Goal: Task Accomplishment & Management: Manage account settings

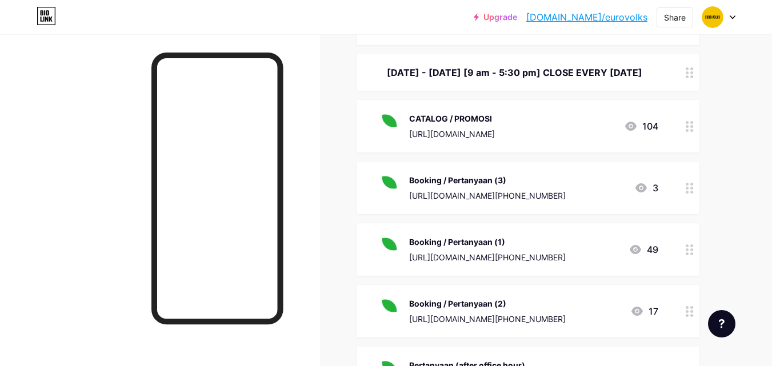
scroll to position [229, 0]
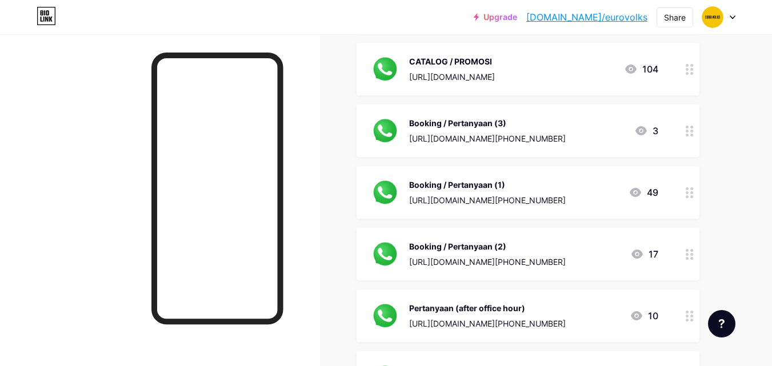
click at [685, 141] on div at bounding box center [689, 131] width 19 height 53
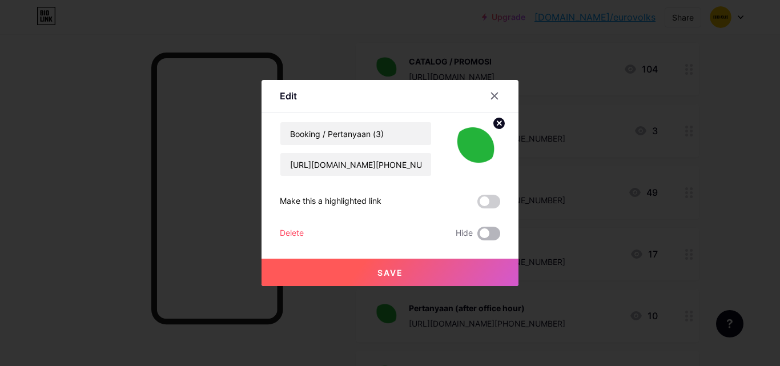
click at [478, 234] on span at bounding box center [489, 234] width 23 height 14
click at [478, 237] on input "checkbox" at bounding box center [478, 237] width 0 height 0
click at [422, 273] on button "Save" at bounding box center [390, 272] width 257 height 27
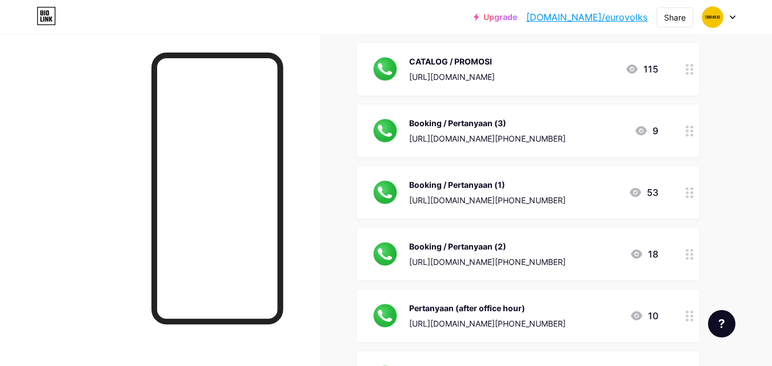
click at [692, 198] on icon at bounding box center [690, 192] width 8 height 11
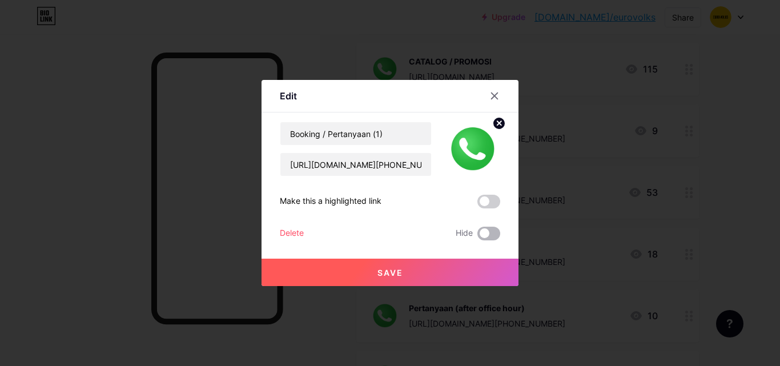
click at [494, 235] on span at bounding box center [489, 234] width 23 height 14
click at [478, 237] on input "checkbox" at bounding box center [478, 237] width 0 height 0
click at [473, 259] on button "Save" at bounding box center [390, 272] width 257 height 27
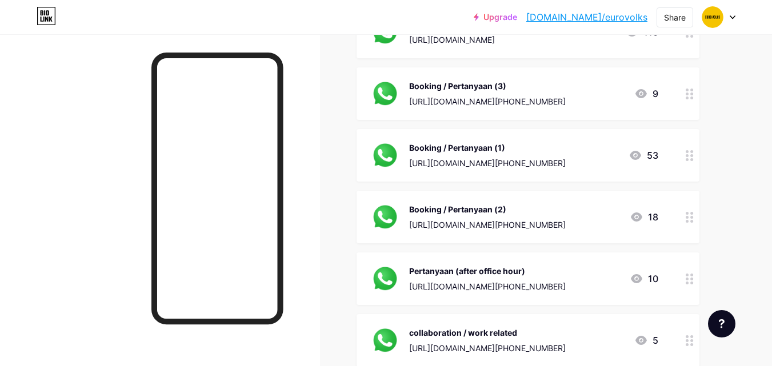
scroll to position [286, 0]
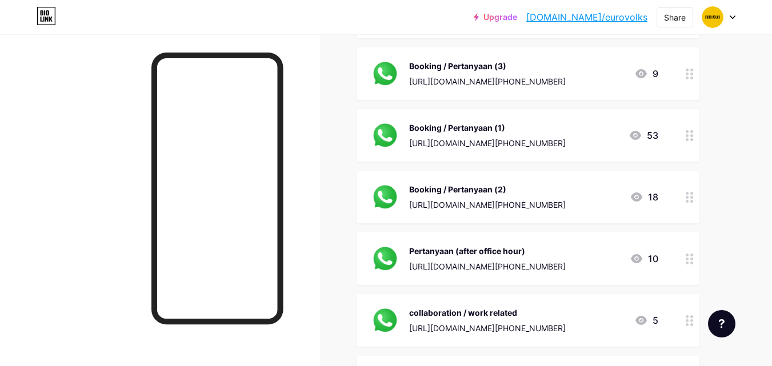
click at [684, 211] on div at bounding box center [689, 197] width 19 height 53
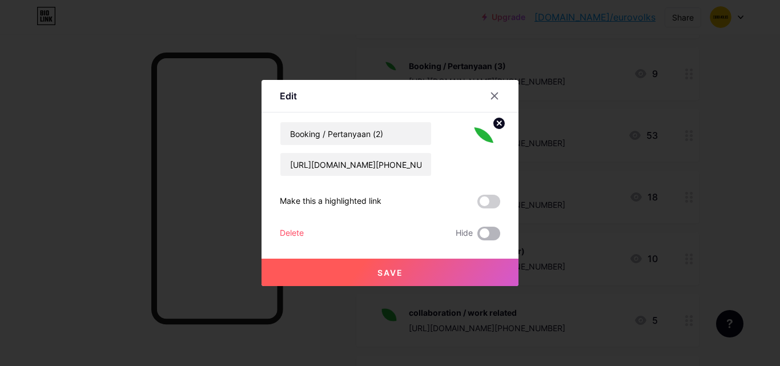
click at [480, 229] on span at bounding box center [489, 234] width 23 height 14
click at [478, 237] on input "checkbox" at bounding box center [478, 237] width 0 height 0
click at [440, 265] on button "Save" at bounding box center [390, 272] width 257 height 27
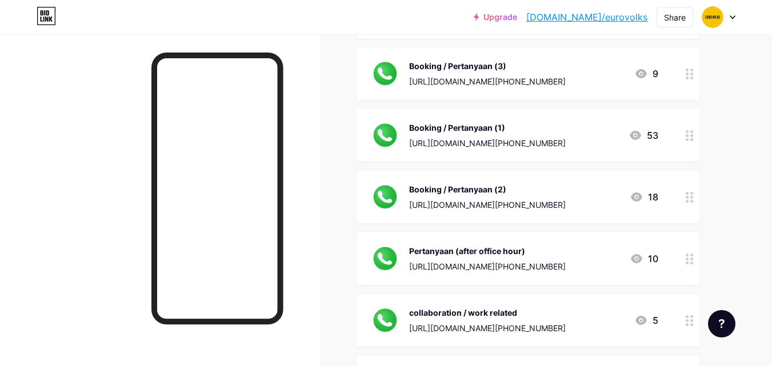
click at [517, 257] on div "Pertanyaan (after office hour)" at bounding box center [487, 251] width 157 height 12
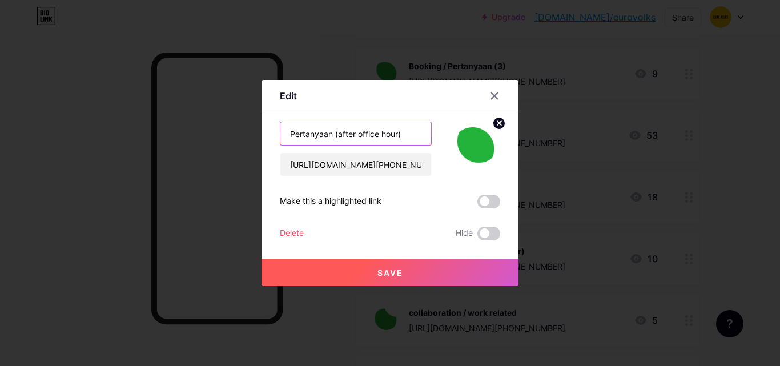
drag, startPoint x: 397, startPoint y: 135, endPoint x: 289, endPoint y: 141, distance: 107.6
click at [289, 141] on input "Pertanyaan (after office hour)" at bounding box center [356, 133] width 151 height 23
click at [400, 137] on input "Pertanyaan (after office hour)" at bounding box center [356, 133] width 151 height 23
drag, startPoint x: 403, startPoint y: 134, endPoint x: 283, endPoint y: 137, distance: 119.5
click at [283, 137] on input "Pertanyaan (after office hour)" at bounding box center [356, 133] width 151 height 23
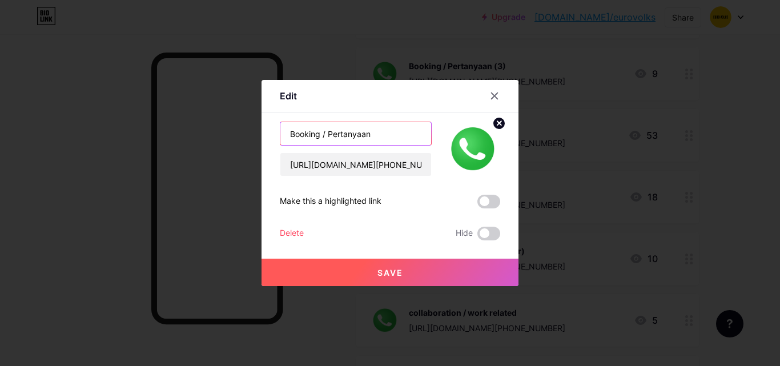
click at [319, 130] on input "Booking / Pertanyaan" at bounding box center [356, 133] width 151 height 23
type input "Booking Slot / Pertanyaan"
click at [405, 269] on button "Save" at bounding box center [390, 272] width 257 height 27
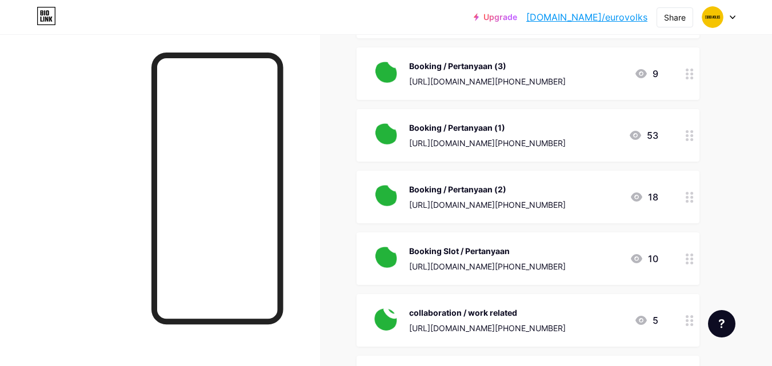
click at [502, 257] on div "Booking Slot / Pertanyaan" at bounding box center [487, 251] width 157 height 12
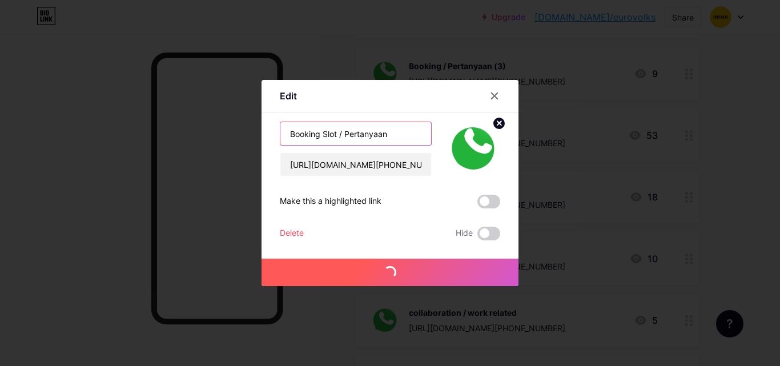
drag, startPoint x: 341, startPoint y: 132, endPoint x: 271, endPoint y: 136, distance: 70.4
click at [271, 136] on div "Edit Content YouTube Play YouTube video without leaving your page. ADD Vimeo Pl…" at bounding box center [390, 183] width 257 height 206
click at [402, 122] on input "Pertanyaan" at bounding box center [356, 133] width 151 height 23
type input "Pertanyaan S"
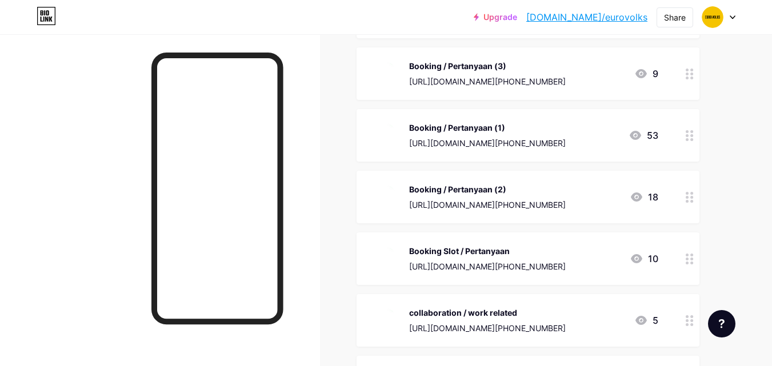
click at [477, 257] on div "Booking Slot / Pertanyaan" at bounding box center [487, 251] width 157 height 12
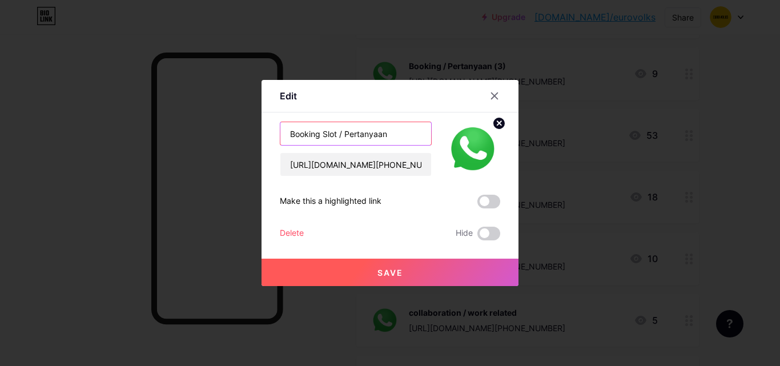
click at [389, 135] on input "Booking Slot / Pertanyaan" at bounding box center [356, 133] width 151 height 23
click at [389, 133] on input "Booking Slot / Pertanyaan" at bounding box center [356, 133] width 151 height 23
click at [394, 135] on input "Booking Slot / Pertanyaan" at bounding box center [356, 133] width 151 height 23
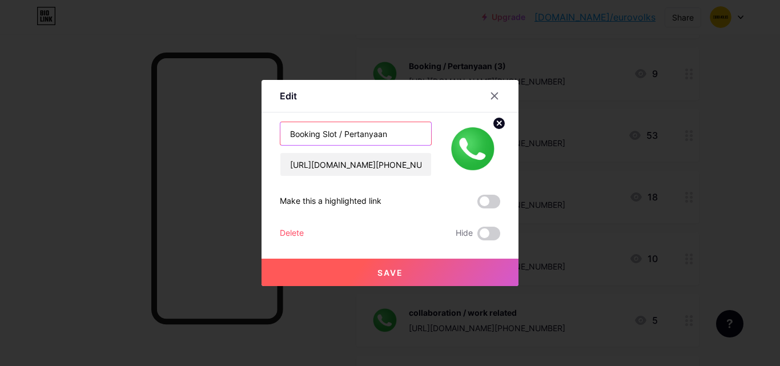
click at [394, 135] on input "Booking Slot / Pertanyaan" at bounding box center [356, 133] width 151 height 23
type input "P"
click at [299, 133] on input "Q&A selepas waktu operasi" at bounding box center [356, 133] width 151 height 23
click at [303, 134] on input "Q&A selepas waktu operasi" at bounding box center [356, 133] width 151 height 23
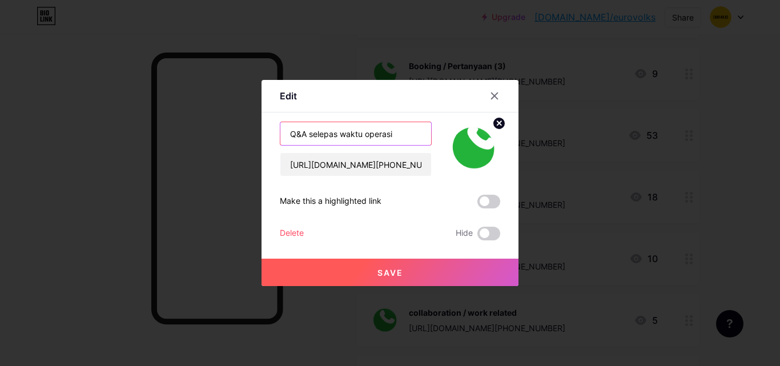
click at [303, 134] on input "Q&A selepas waktu operasi" at bounding box center [356, 133] width 151 height 23
click at [301, 133] on input "Q&A selepas waktu operasi" at bounding box center [356, 133] width 151 height 23
click at [302, 133] on input "Q&A selepas waktu operasi" at bounding box center [356, 133] width 151 height 23
click at [303, 133] on input "Q&A selepas waktu operasi" at bounding box center [356, 133] width 151 height 23
click at [305, 134] on input "Q&A selepas waktu operasi" at bounding box center [356, 133] width 151 height 23
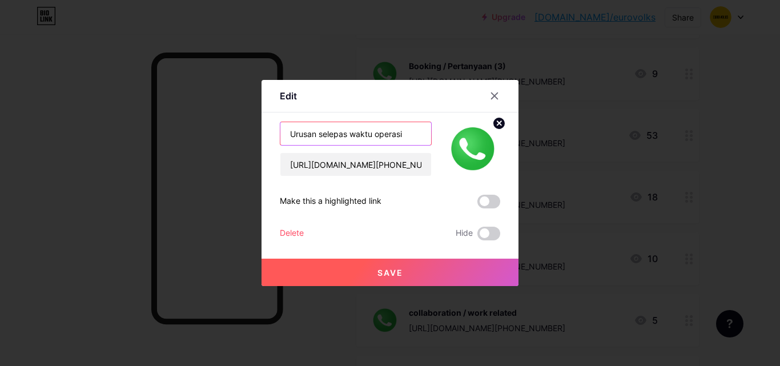
type input "Urusan selepas waktu operasi"
click at [357, 265] on button "Save" at bounding box center [390, 272] width 257 height 27
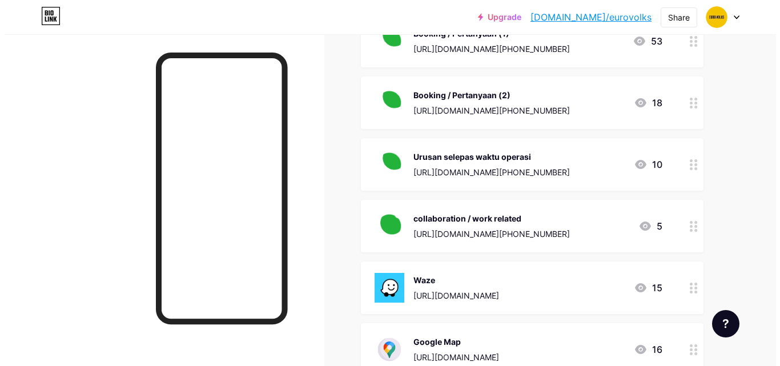
scroll to position [400, 0]
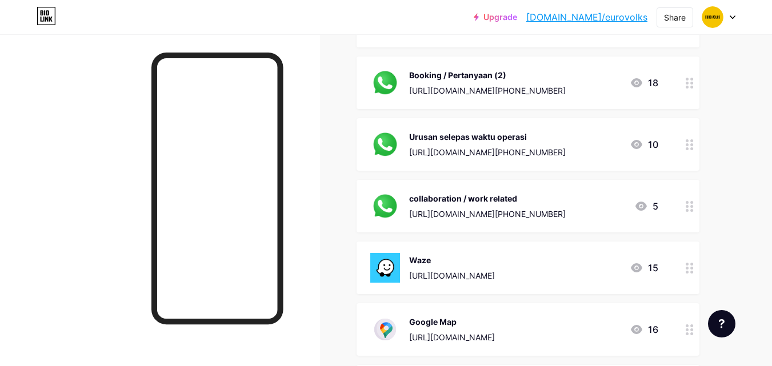
click at [531, 213] on div "collaboration / work related [URL][DOMAIN_NAME][PHONE_NUMBER] 5" at bounding box center [514, 206] width 288 height 30
click at [502, 205] on div "collaboration / work related" at bounding box center [487, 199] width 157 height 12
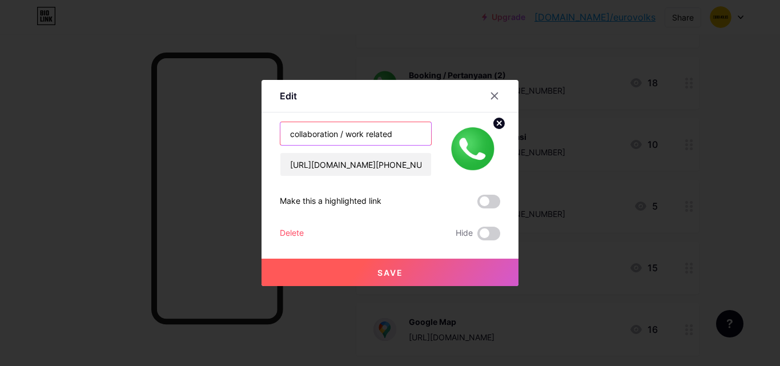
drag, startPoint x: 409, startPoint y: 138, endPoint x: 275, endPoint y: 135, distance: 133.7
click at [280, 135] on div "collaboration / work related" at bounding box center [356, 134] width 152 height 24
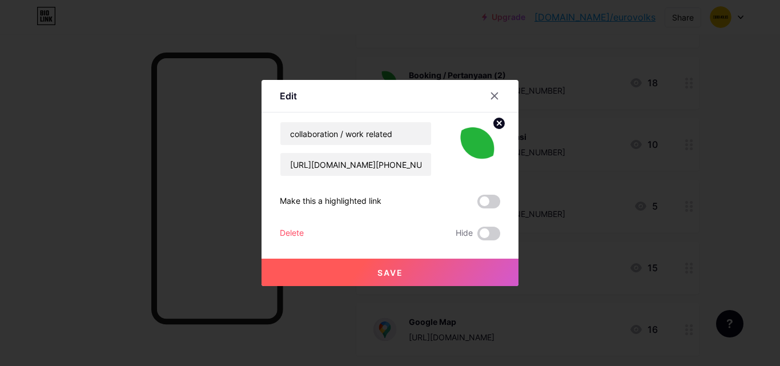
click at [280, 135] on div "collaboration / work related" at bounding box center [356, 134] width 152 height 24
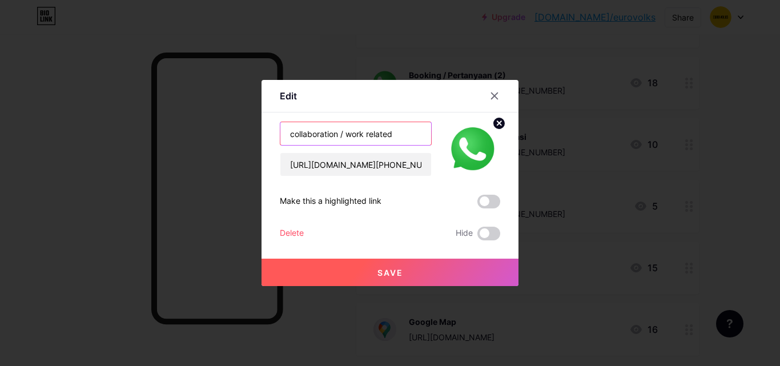
click at [355, 127] on input "collaboration / work related" at bounding box center [356, 133] width 151 height 23
drag, startPoint x: 394, startPoint y: 134, endPoint x: 280, endPoint y: 141, distance: 113.9
click at [281, 141] on input "collaboration / work related" at bounding box center [356, 133] width 151 height 23
type input "Booking slot / Pertanyaan / Quotation Harga"
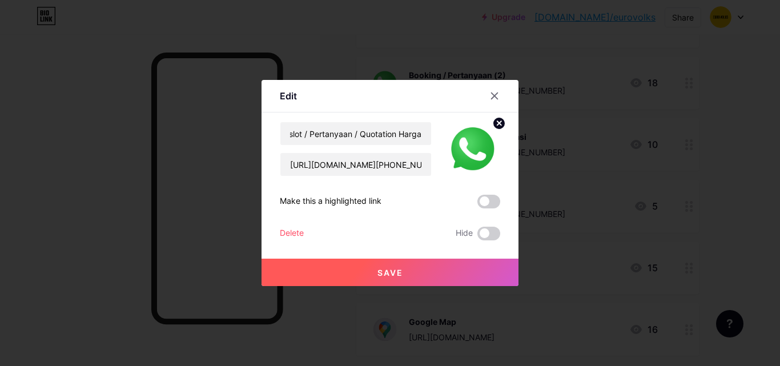
click at [378, 275] on span "Save" at bounding box center [391, 273] width 26 height 10
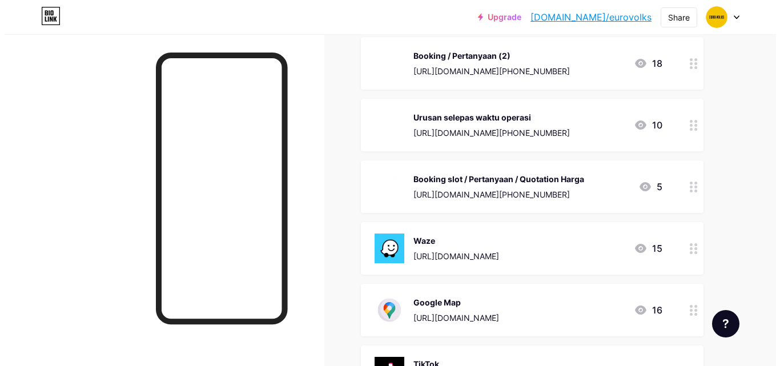
scroll to position [400, 0]
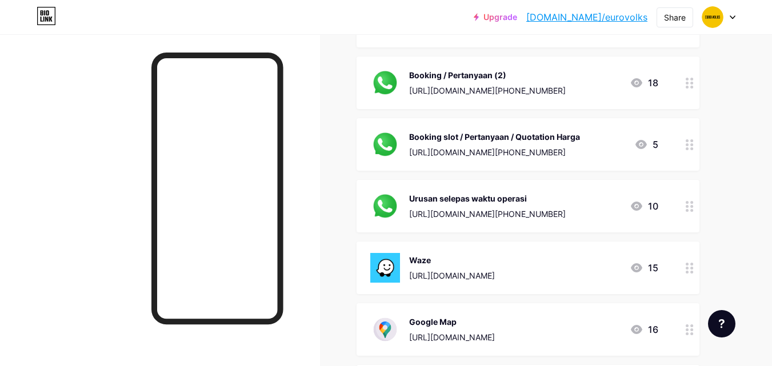
click at [333, 186] on div "Links Posts Design Subscribers NEW Stats Settings + ADD LINK + ADD EMBED + Add …" at bounding box center [373, 154] width 747 height 1040
click at [566, 143] on div "Booking slot / Pertanyaan / Quotation Harga" at bounding box center [494, 137] width 171 height 12
click at [574, 143] on div "Booking slot / Pertanyaan / Quotation Harga" at bounding box center [494, 137] width 171 height 12
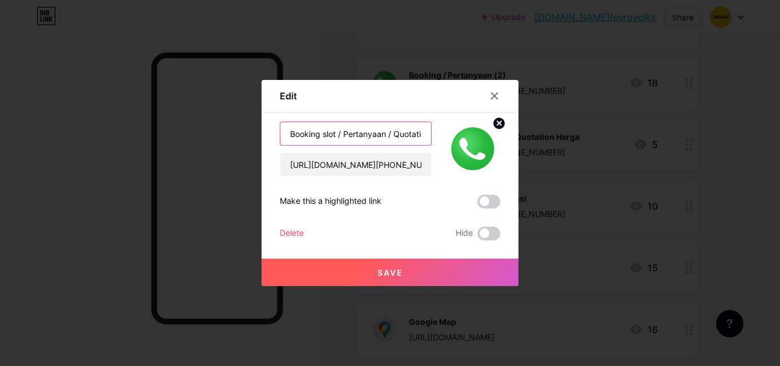
scroll to position [0, 35]
drag, startPoint x: 385, startPoint y: 133, endPoint x: 431, endPoint y: 140, distance: 46.2
click at [431, 140] on div "Booking slot / Pertanyaan / Quotation Harga [URL][DOMAIN_NAME][PHONE_NUMBER]" at bounding box center [390, 149] width 221 height 55
type input "Booking slot / Pertanyaan"
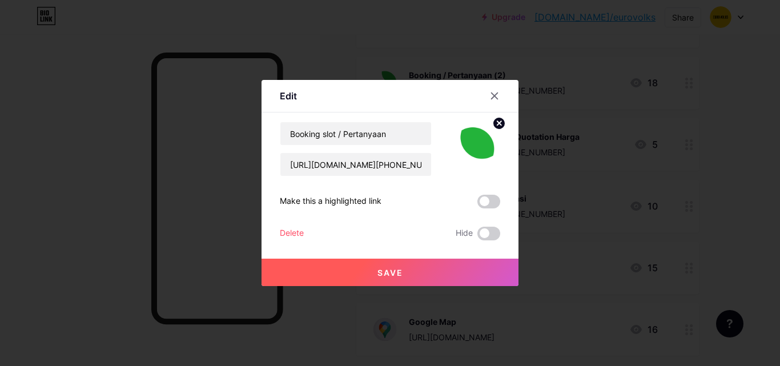
click at [423, 274] on button "Save" at bounding box center [390, 272] width 257 height 27
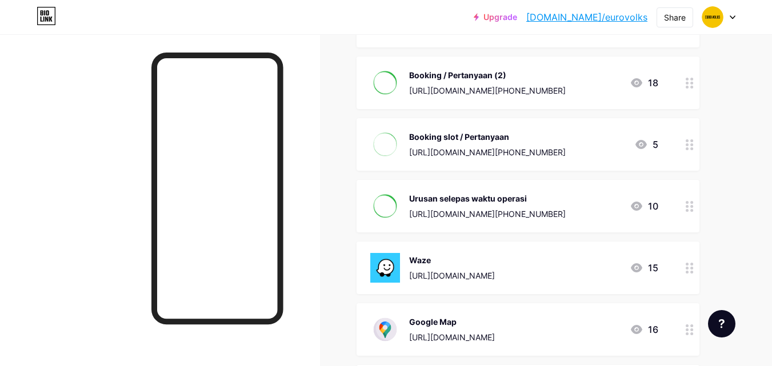
click at [457, 205] on div "Urusan selepas waktu operasi" at bounding box center [487, 199] width 157 height 12
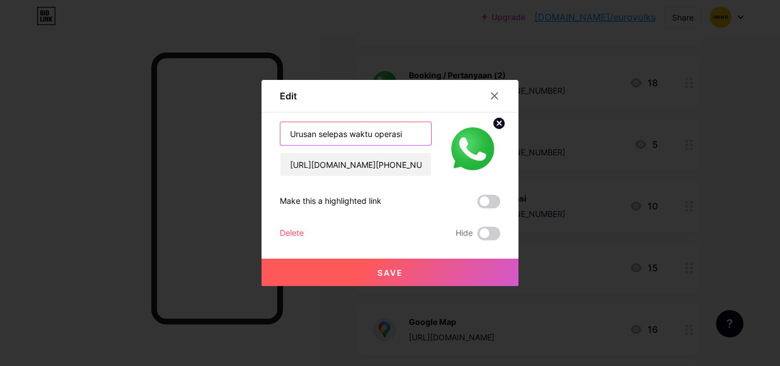
click at [317, 133] on input "Urusan selepas waktu operasi" at bounding box center [356, 133] width 151 height 23
drag, startPoint x: 317, startPoint y: 133, endPoint x: 327, endPoint y: 136, distance: 10.1
click at [317, 133] on input "Urusan selepas waktu operasi" at bounding box center [356, 133] width 151 height 23
click at [317, 131] on input "Urusan selepas waktu operasi" at bounding box center [356, 133] width 151 height 23
click at [317, 132] on input "Urusan selepas waktu operasi" at bounding box center [356, 133] width 151 height 23
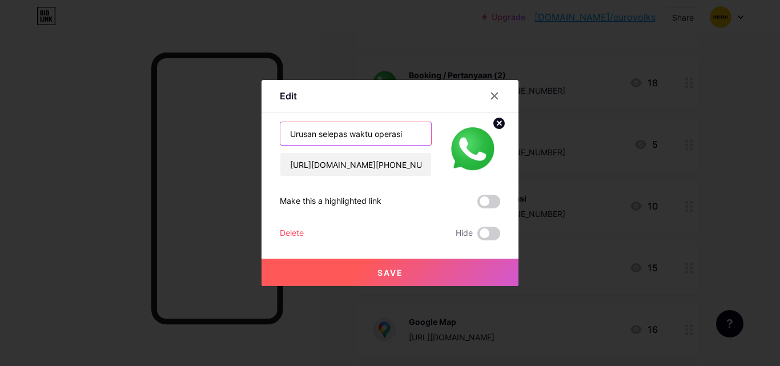
click at [325, 135] on input "Urusan selepas waktu operasi" at bounding box center [356, 133] width 151 height 23
click at [320, 134] on input "Urusan selepas waktu operasi" at bounding box center [356, 133] width 151 height 23
type input "elepas waktu operasi"
click at [492, 91] on icon at bounding box center [494, 95] width 9 height 9
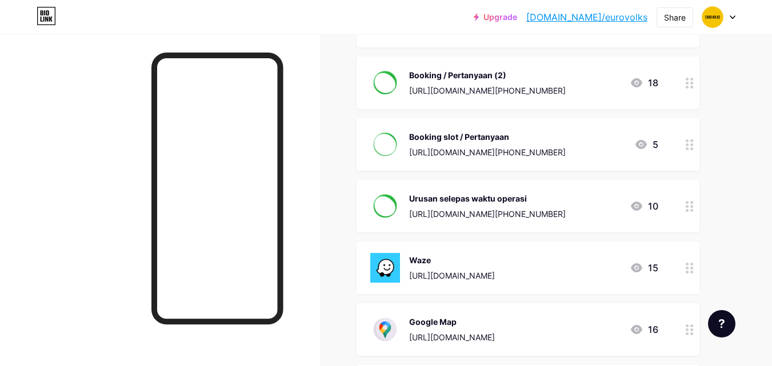
click at [453, 139] on div "Booking slot / Pertanyaan [URL][DOMAIN_NAME][PHONE_NUMBER] 5" at bounding box center [528, 144] width 343 height 53
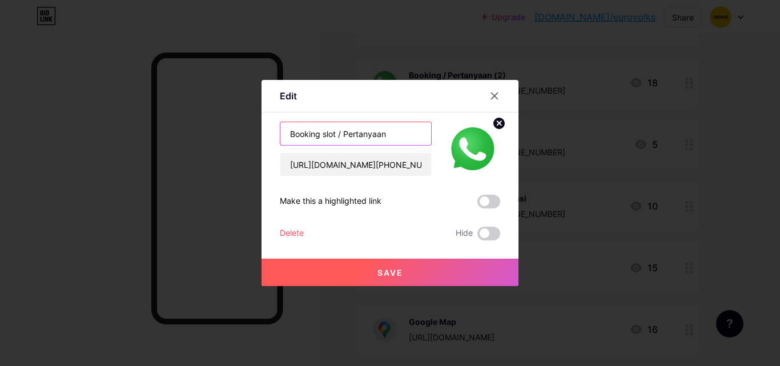
click at [335, 134] on input "Booking slot / Pertanyaan" at bounding box center [356, 133] width 151 height 23
type input "Booking / Pertanyaan"
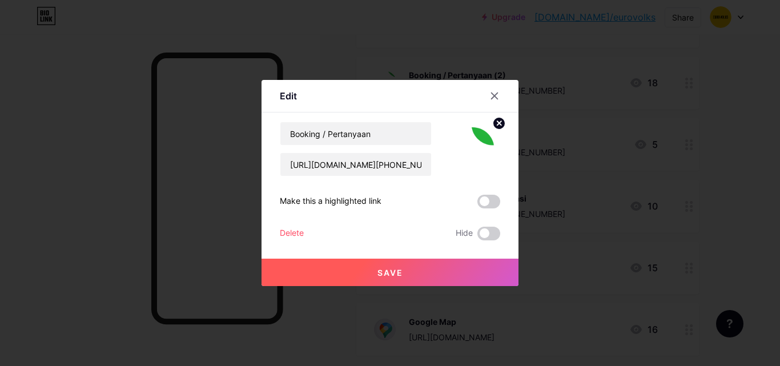
click at [363, 262] on button "Save" at bounding box center [390, 272] width 257 height 27
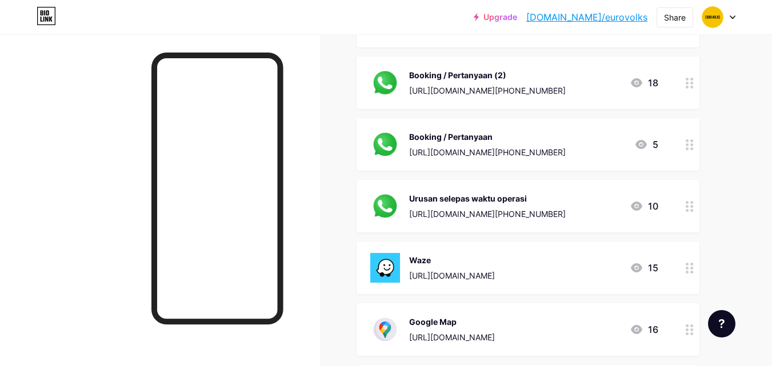
click at [450, 205] on div "Urusan selepas waktu operasi" at bounding box center [487, 199] width 157 height 12
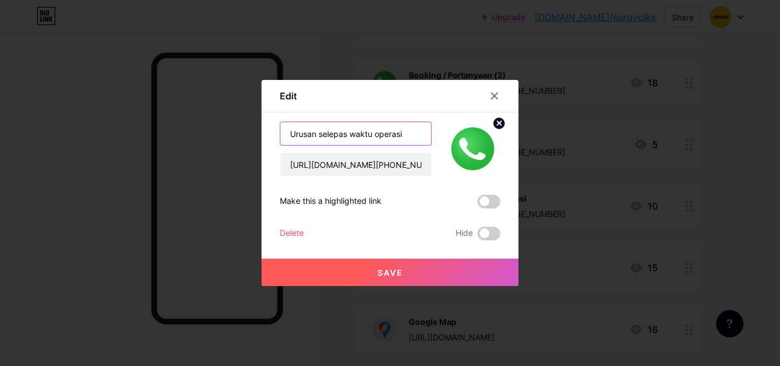
drag, startPoint x: 415, startPoint y: 134, endPoint x: 267, endPoint y: 140, distance: 148.1
click at [267, 140] on div "Edit Content YouTube Play YouTube video without leaving your page. ADD Vimeo Pl…" at bounding box center [390, 183] width 257 height 206
type input "Booking / Pertanyaan (selepas waktu beroperasi)"
click at [317, 266] on button "Save" at bounding box center [390, 272] width 257 height 27
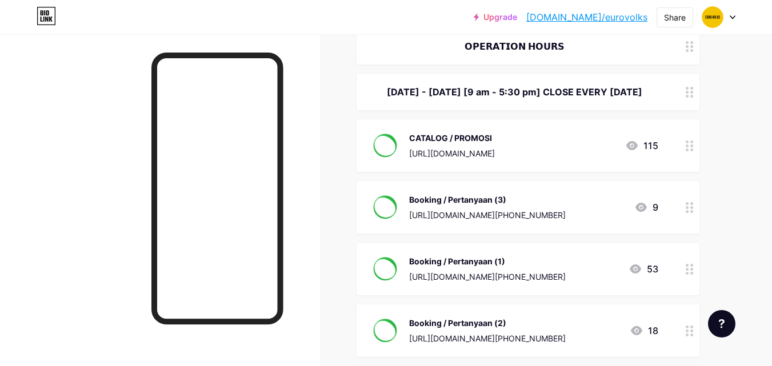
scroll to position [171, 0]
